Goal: Navigation & Orientation: Find specific page/section

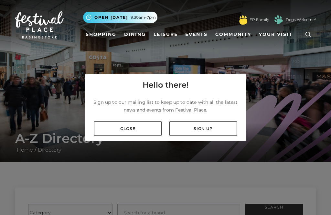
click at [132, 136] on link "Close" at bounding box center [128, 128] width 68 height 15
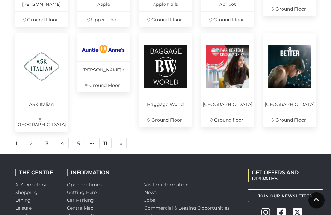
scroll to position [470, 0]
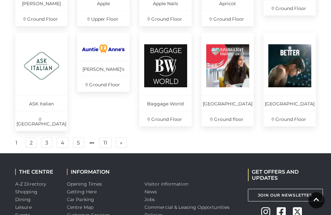
click at [31, 140] on link "2" at bounding box center [31, 142] width 11 height 10
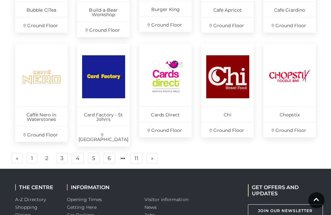
scroll to position [470, 0]
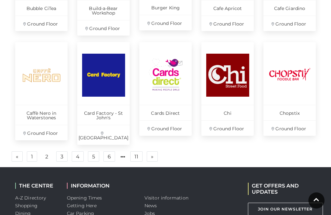
click at [61, 151] on link "3" at bounding box center [61, 156] width 11 height 10
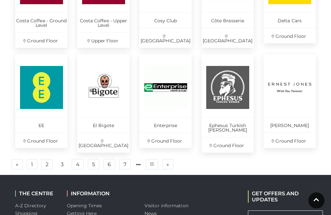
scroll to position [463, 0]
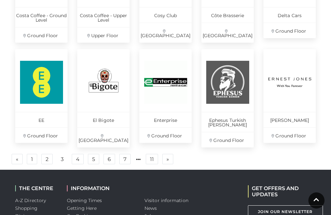
click at [75, 154] on link "4" at bounding box center [78, 159] width 12 height 10
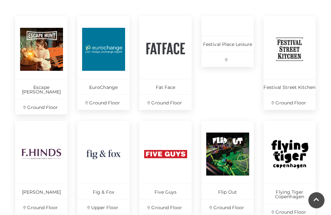
scroll to position [283, 0]
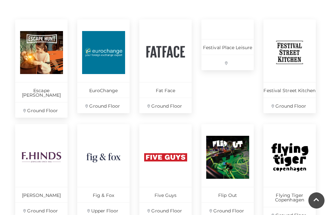
click at [303, 183] on link "Flying Tiger Copenhagen Ground Floor" at bounding box center [289, 173] width 52 height 98
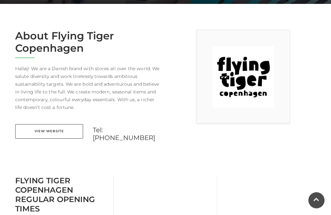
scroll to position [176, 0]
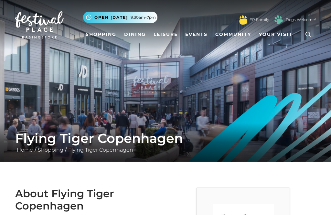
click at [100, 35] on link "Shopping" at bounding box center [101, 34] width 36 height 12
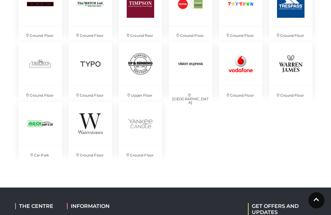
scroll to position [1476, 0]
click at [143, 121] on img at bounding box center [141, 124] width 44 height 44
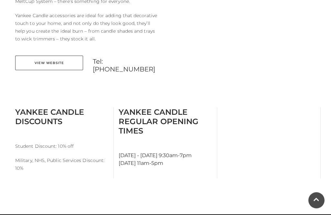
scroll to position [304, 0]
click at [44, 63] on link "View Website" at bounding box center [49, 63] width 68 height 15
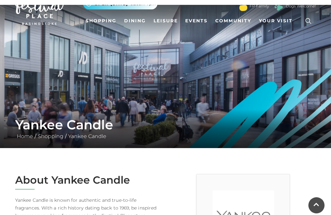
scroll to position [0, 0]
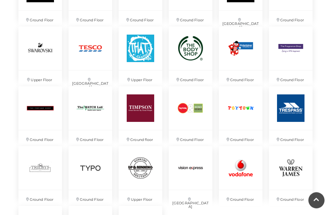
scroll to position [1372, 0]
click at [250, 105] on img at bounding box center [241, 108] width 44 height 44
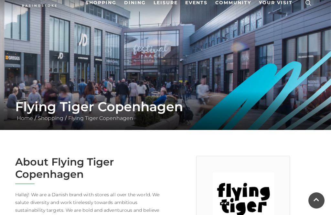
scroll to position [26, 0]
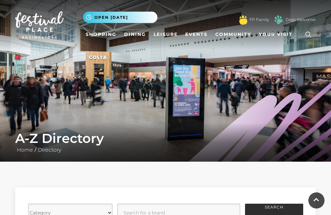
scroll to position [234, 0]
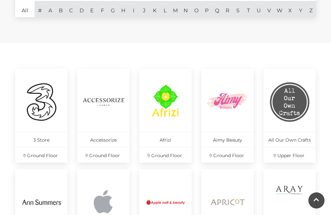
scroll to position [88, 0]
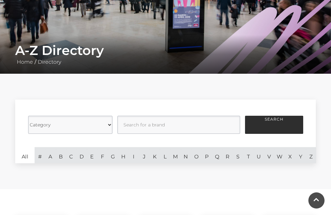
scroll to position [491, 0]
